Goal: Find specific page/section: Find specific page/section

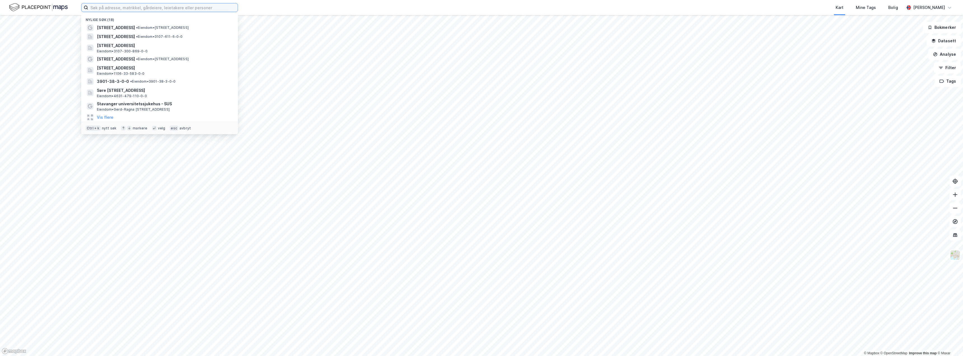
click at [173, 9] on input at bounding box center [163, 7] width 150 height 8
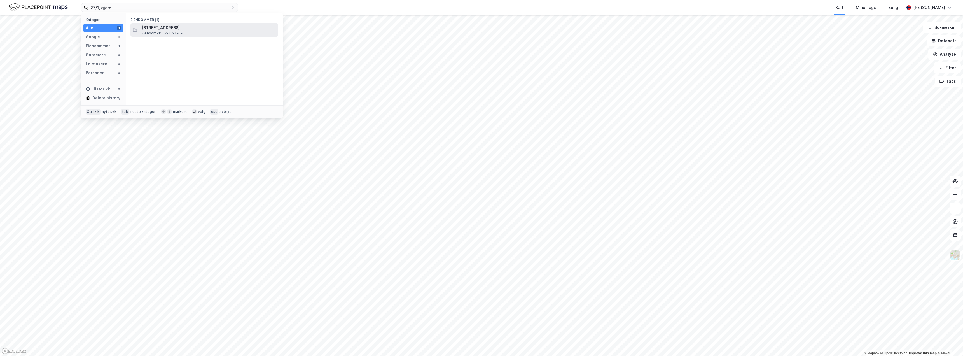
click at [183, 25] on span "[STREET_ADDRESS]" at bounding box center [209, 27] width 134 height 7
click at [99, 7] on input "27/1, gjem" at bounding box center [159, 7] width 143 height 8
click at [116, 8] on input "27/3, gjem" at bounding box center [159, 7] width 143 height 8
type input "27/3, gjem"
click at [174, 27] on span "•" at bounding box center [175, 27] width 2 height 4
